Goal: Book appointment/travel/reservation

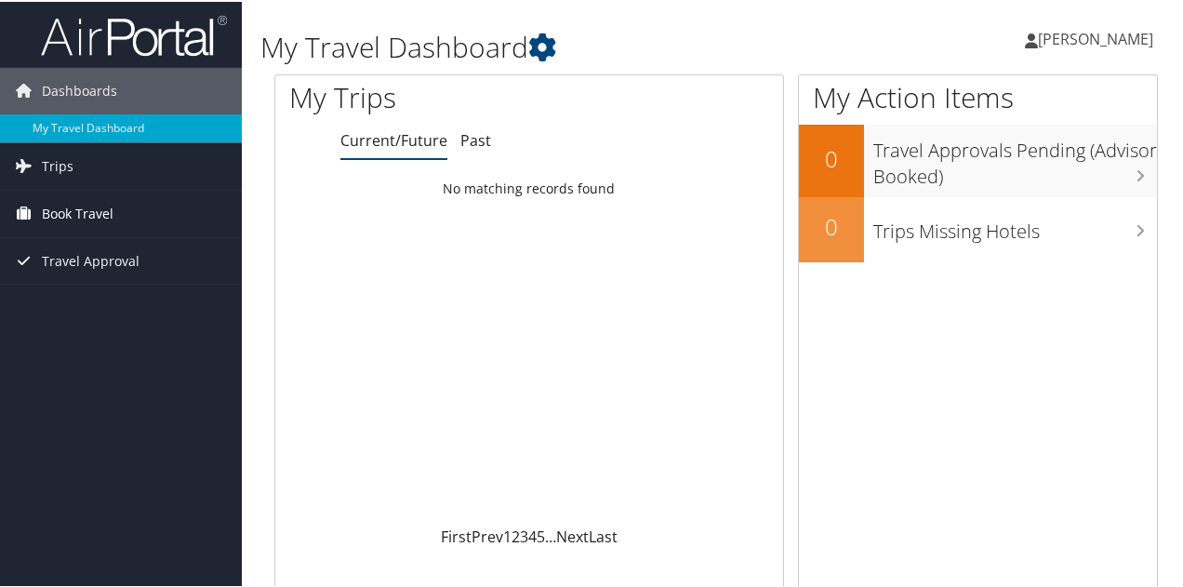
click at [130, 208] on link "Book Travel" at bounding box center [121, 212] width 242 height 46
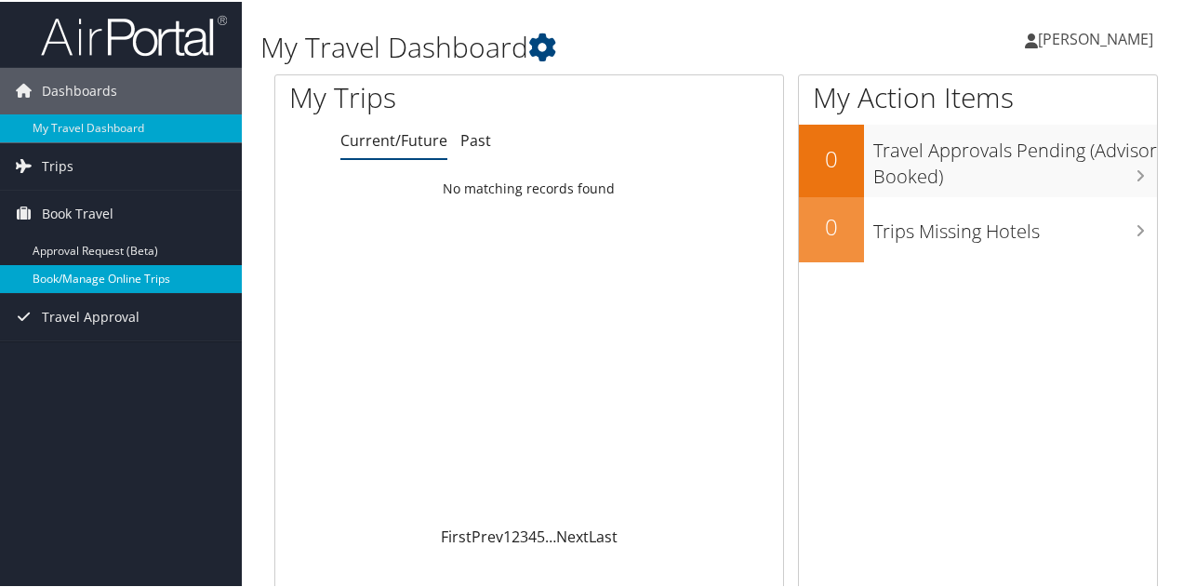
click at [112, 265] on link "Book/Manage Online Trips" at bounding box center [121, 277] width 242 height 28
